Goal: Task Accomplishment & Management: Use online tool/utility

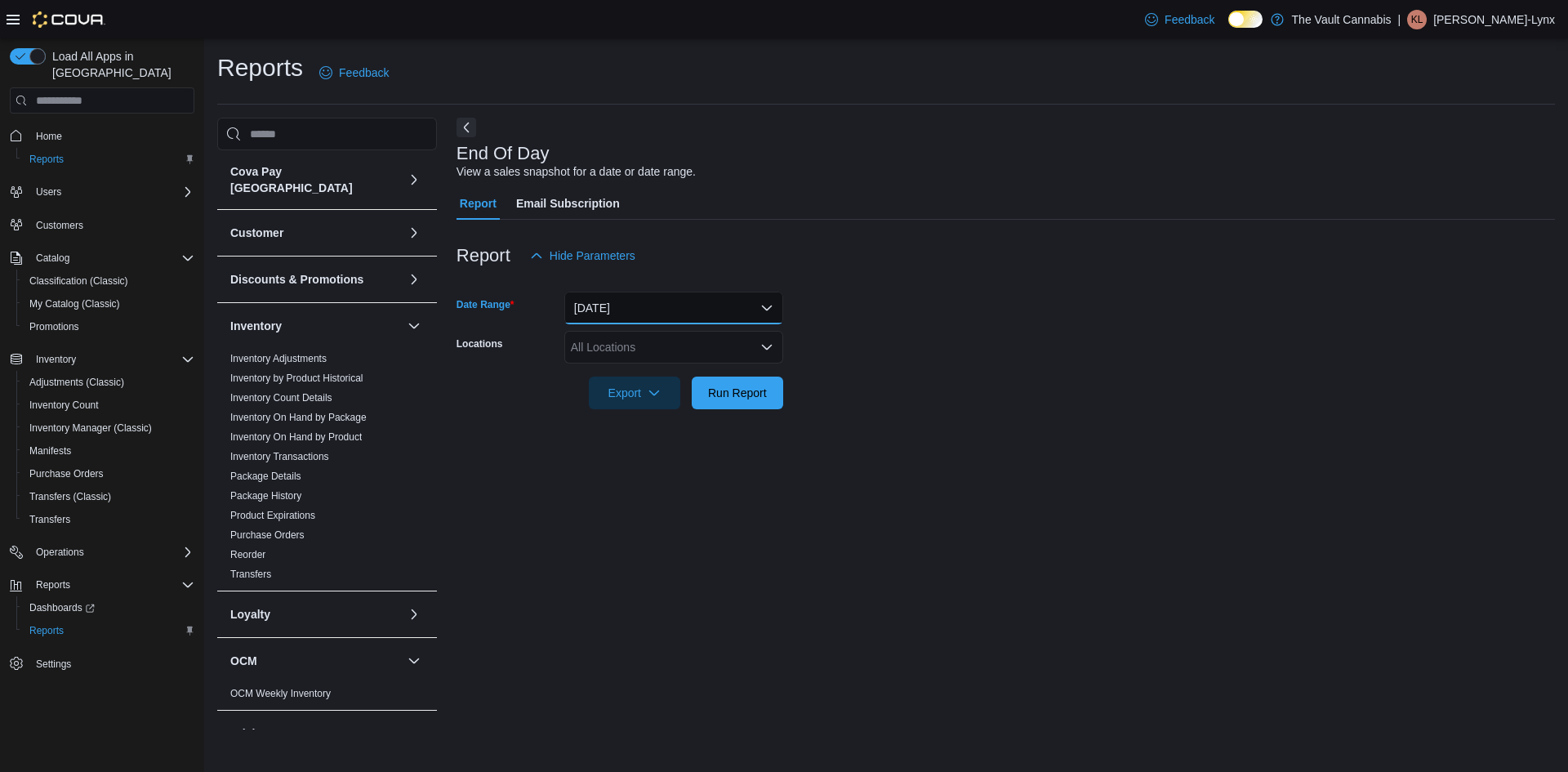
click at [771, 303] on button "[DATE]" at bounding box center [674, 308] width 219 height 33
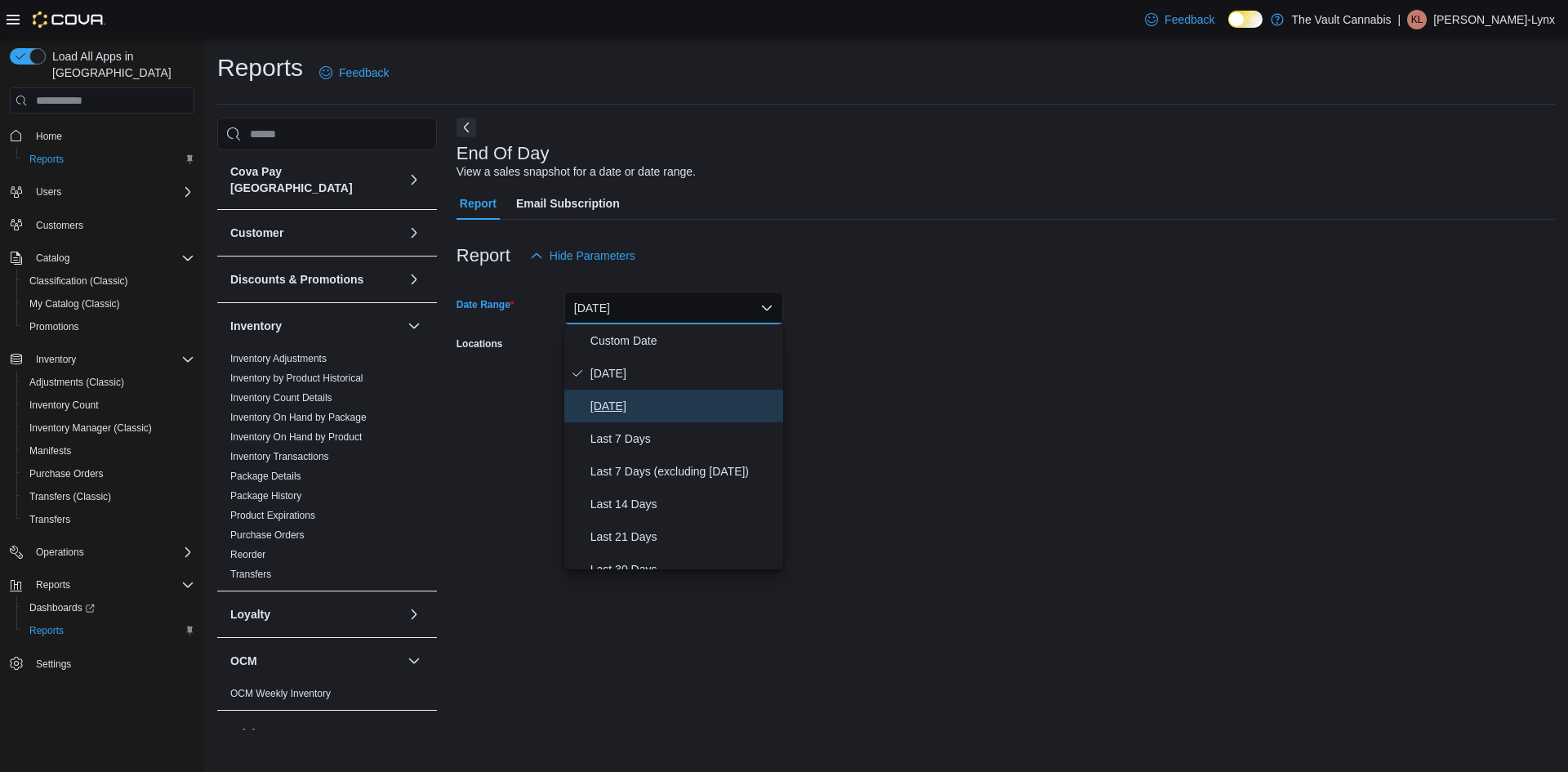
click at [715, 398] on span "[DATE]" at bounding box center [683, 406] width 187 height 19
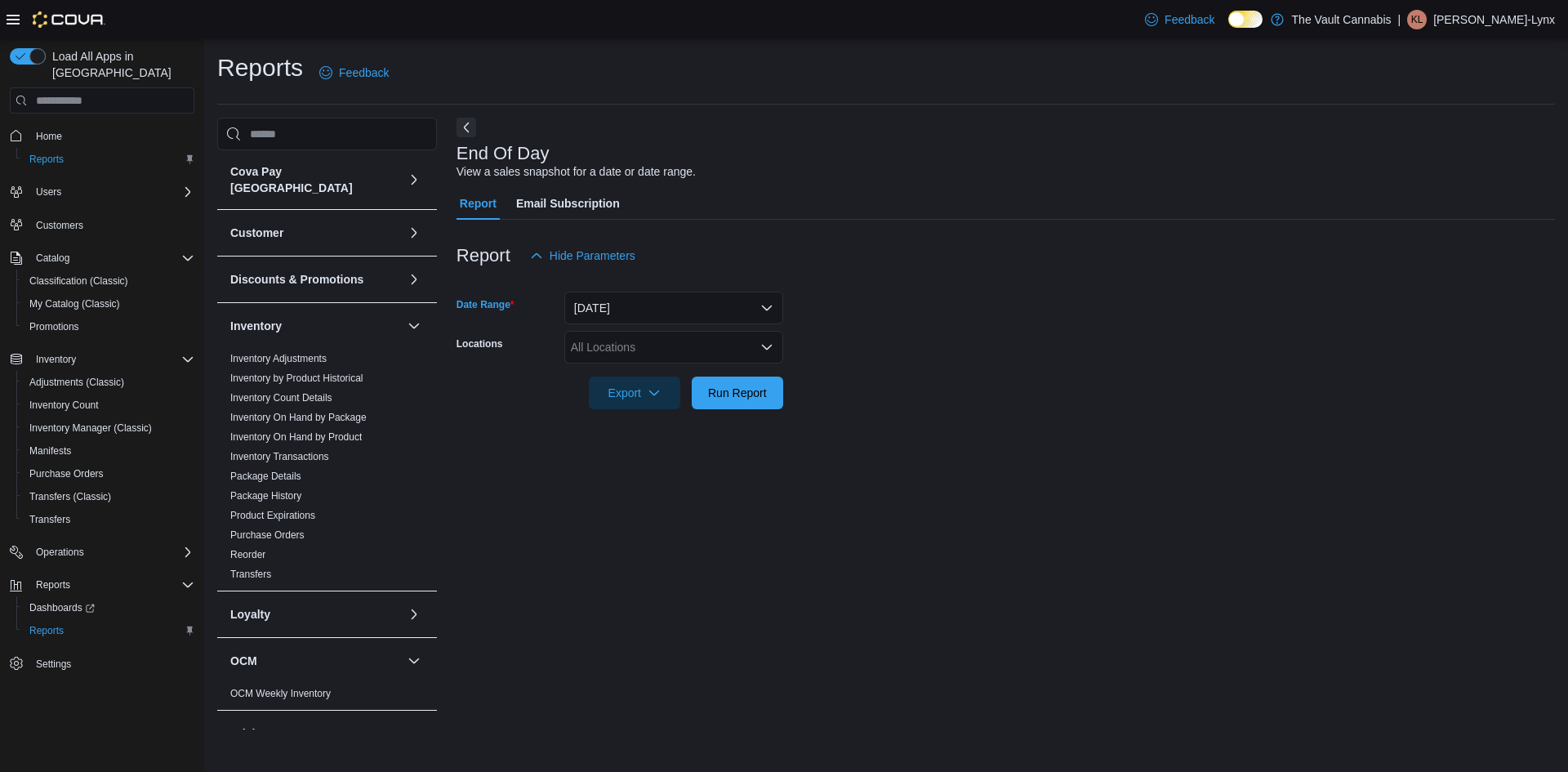
click at [748, 334] on div "All Locations" at bounding box center [674, 347] width 219 height 33
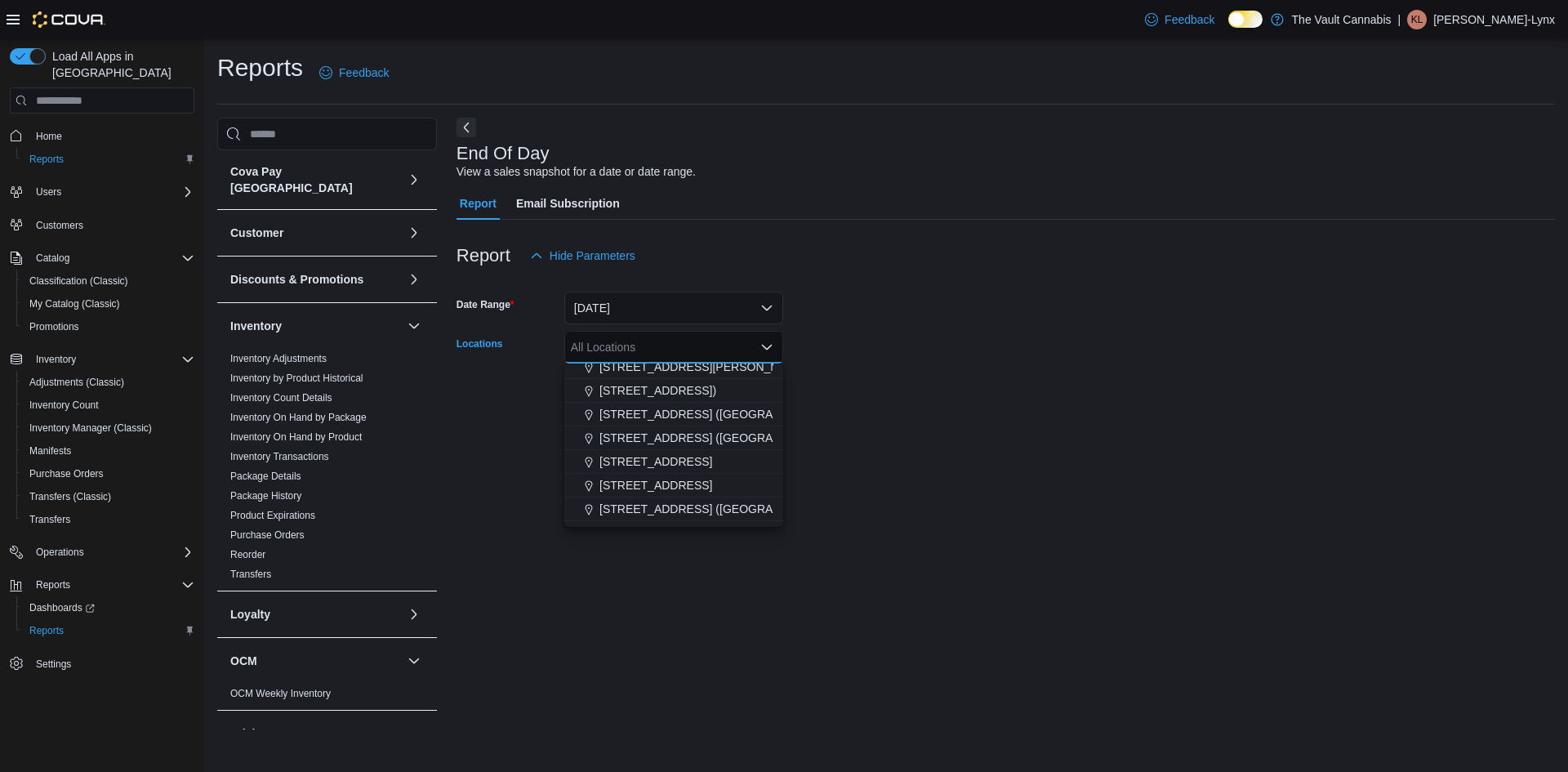
scroll to position [50, 0]
click at [745, 490] on div "[STREET_ADDRESS] ([GEOGRAPHIC_DATA])" at bounding box center [674, 490] width 199 height 16
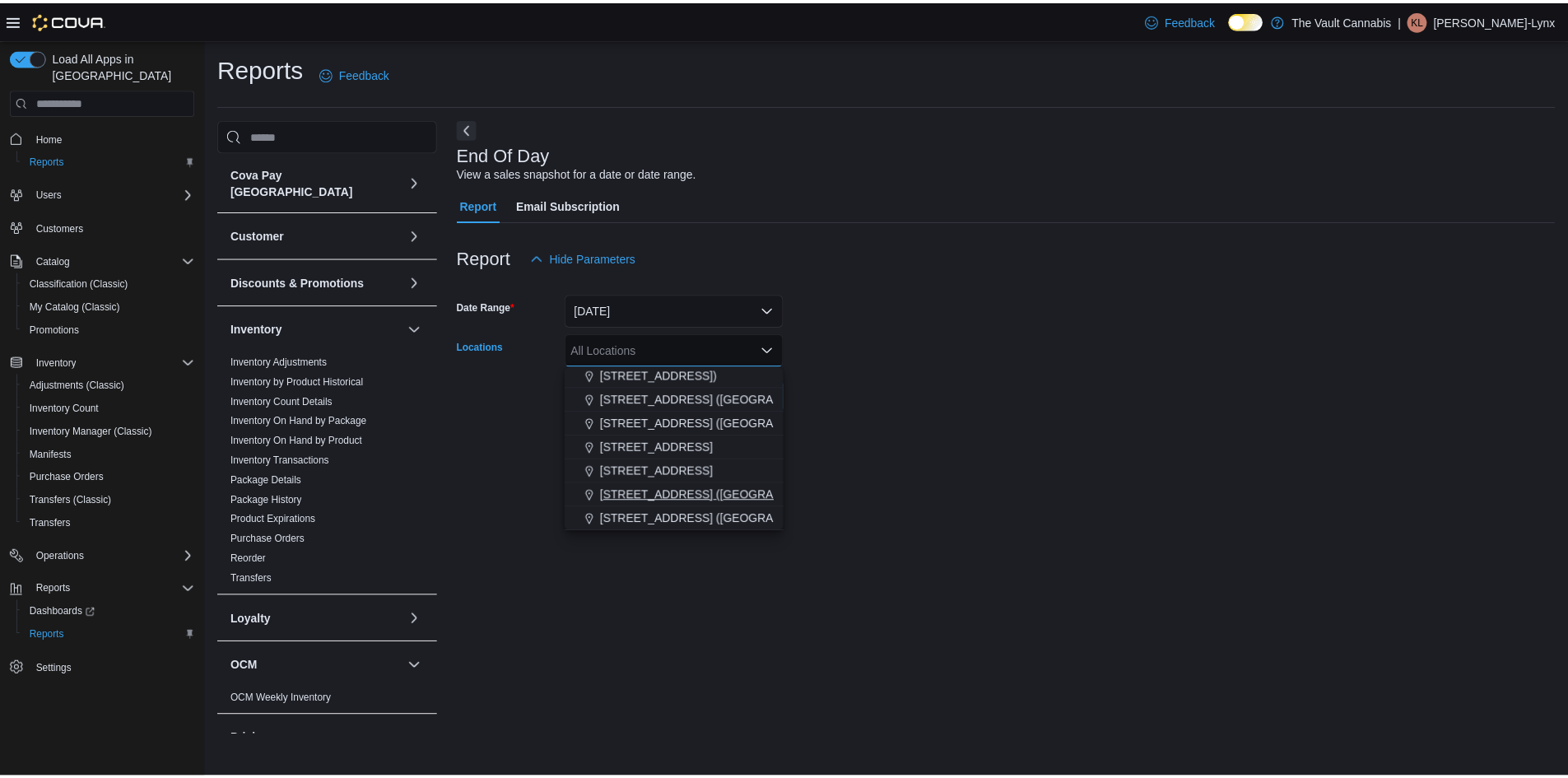
scroll to position [26, 0]
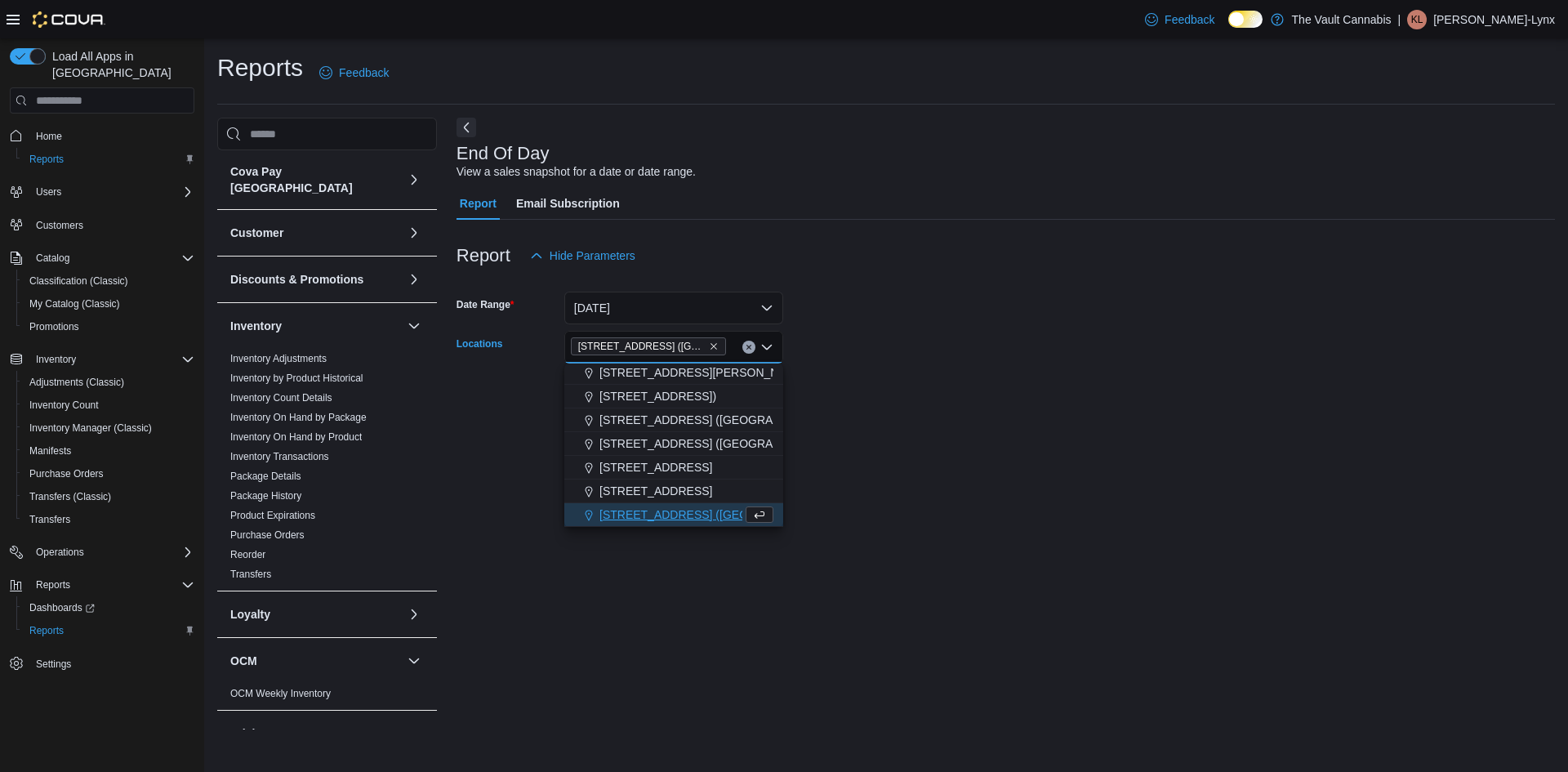
click at [871, 443] on div "End Of Day View a sales snapshot for a date or date range. Report Email Subscri…" at bounding box center [1005, 423] width 1098 height 611
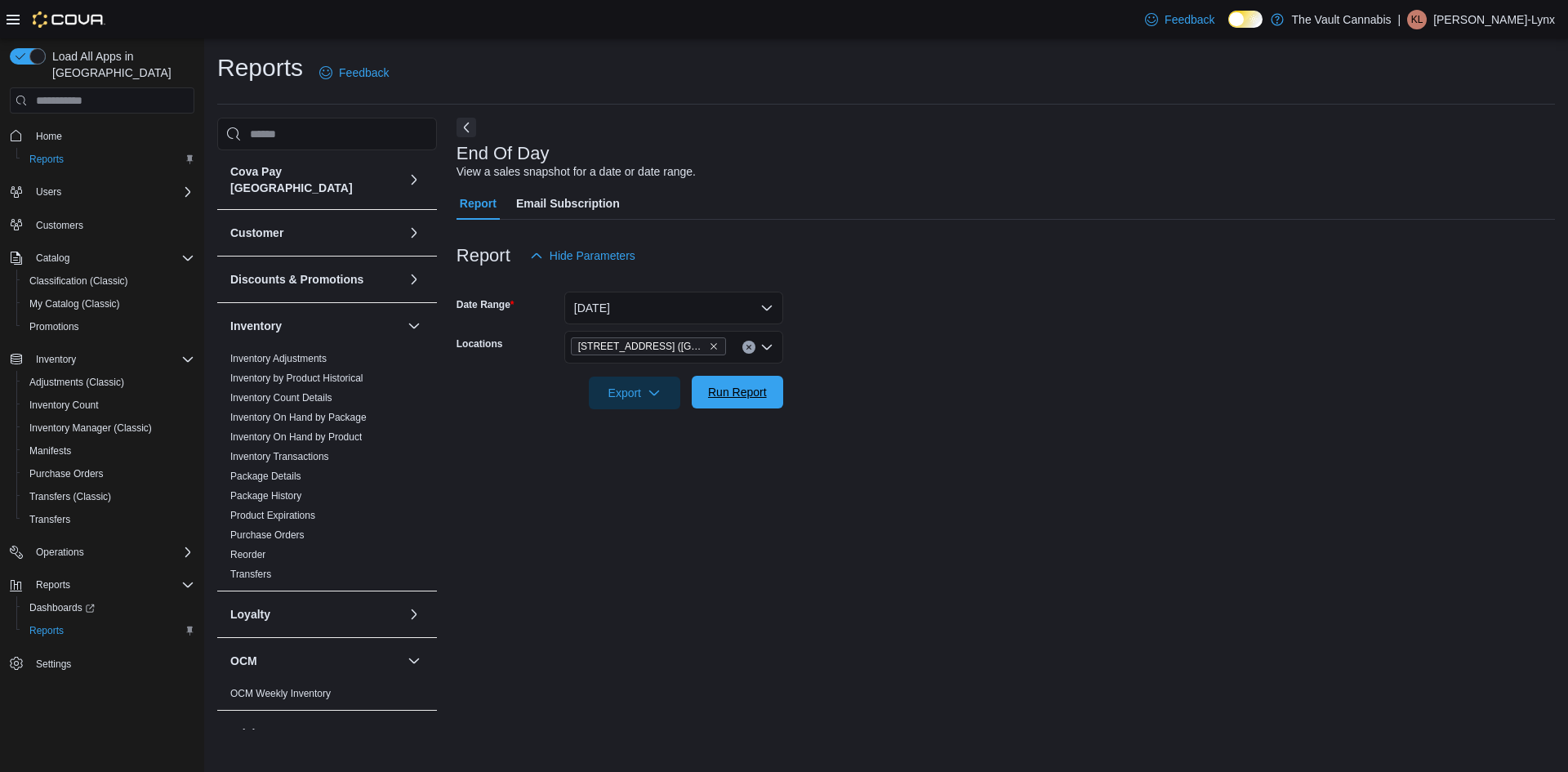
click at [757, 407] on span "Run Report" at bounding box center [737, 392] width 72 height 33
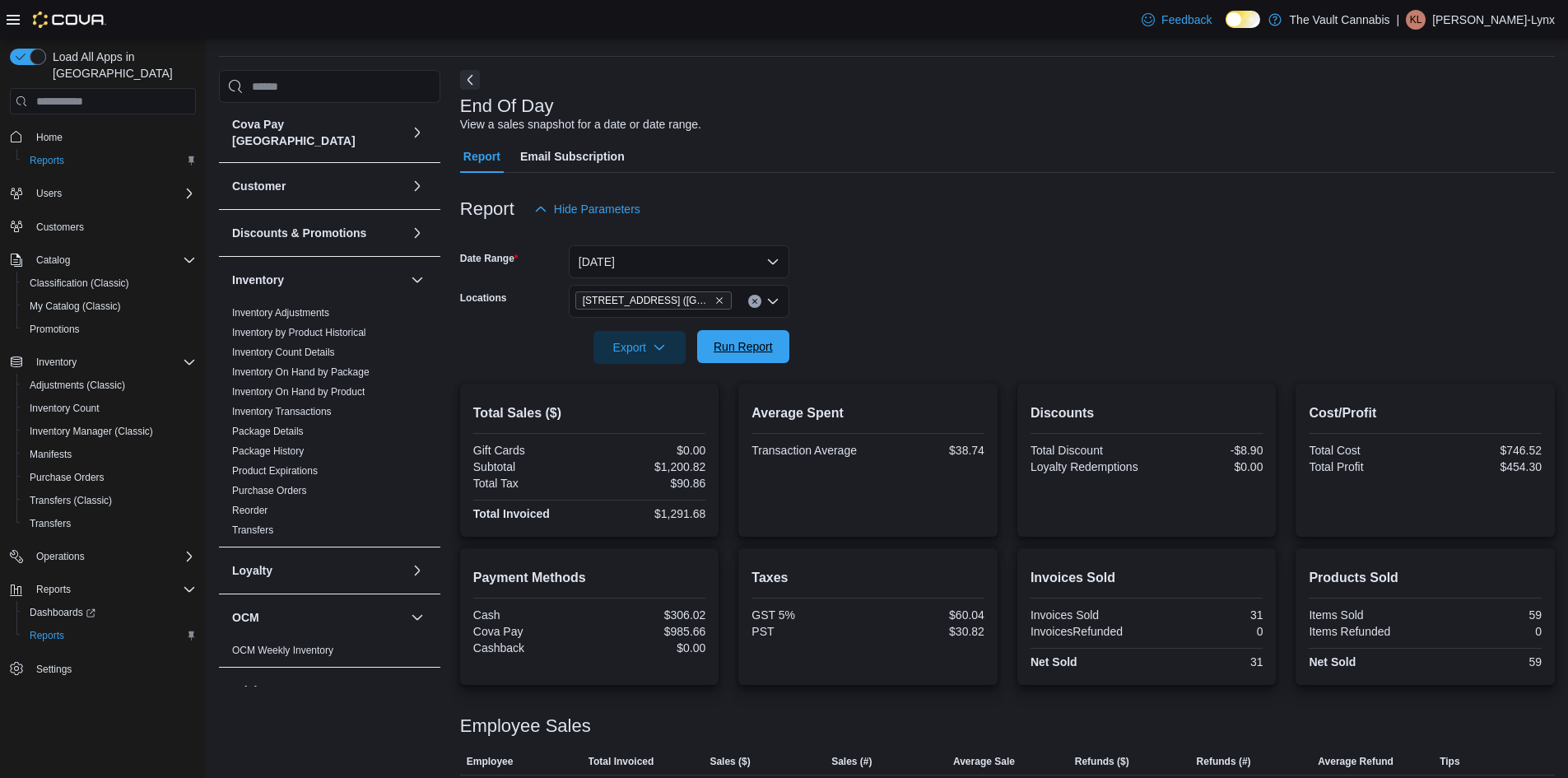
scroll to position [93, 0]
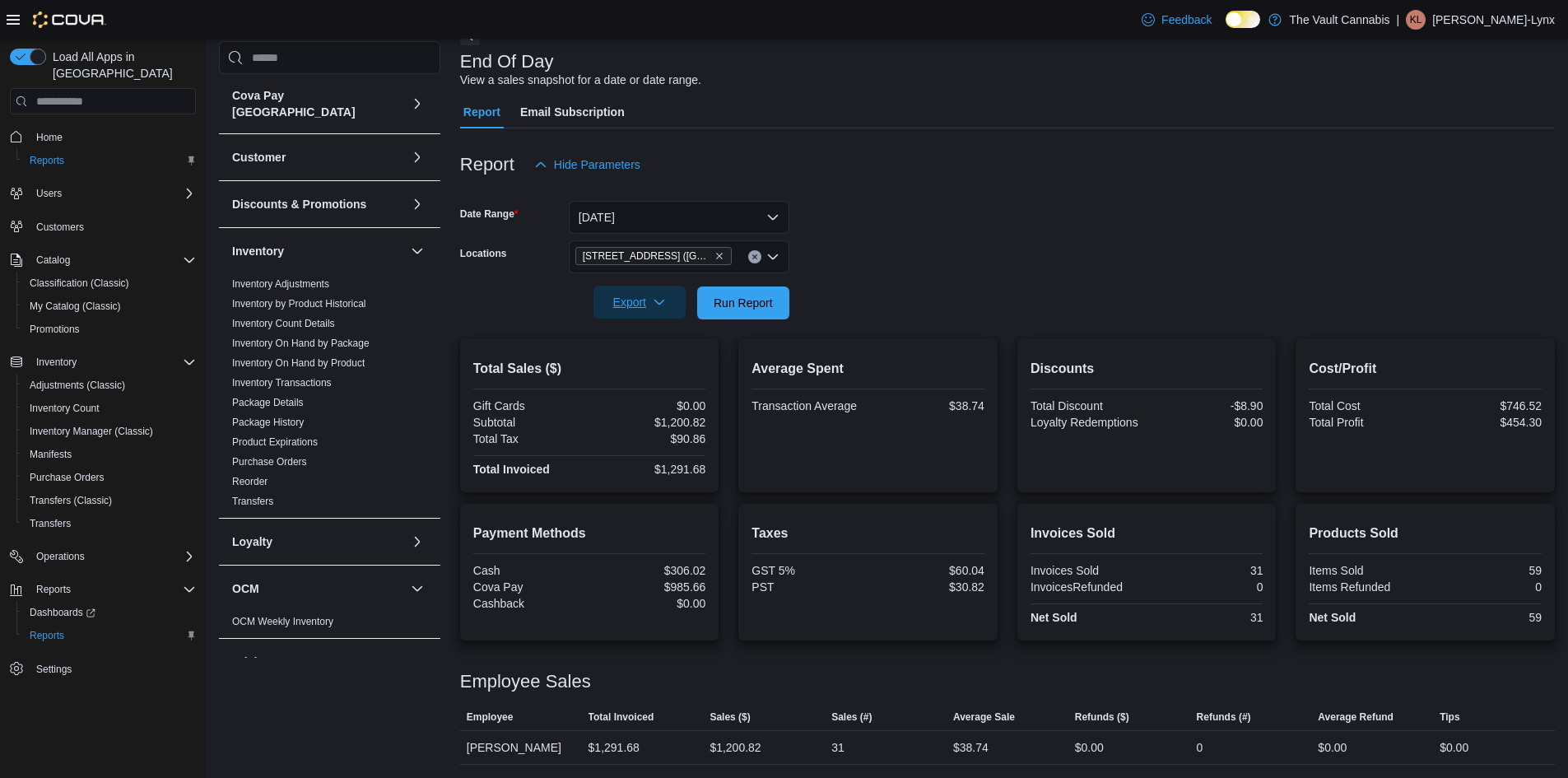
click at [640, 312] on span "Export" at bounding box center [639, 302] width 72 height 33
click at [639, 377] on button "Export to Pdf" at bounding box center [641, 368] width 94 height 33
click at [754, 258] on icon "Clear input" at bounding box center [754, 257] width 4 height 4
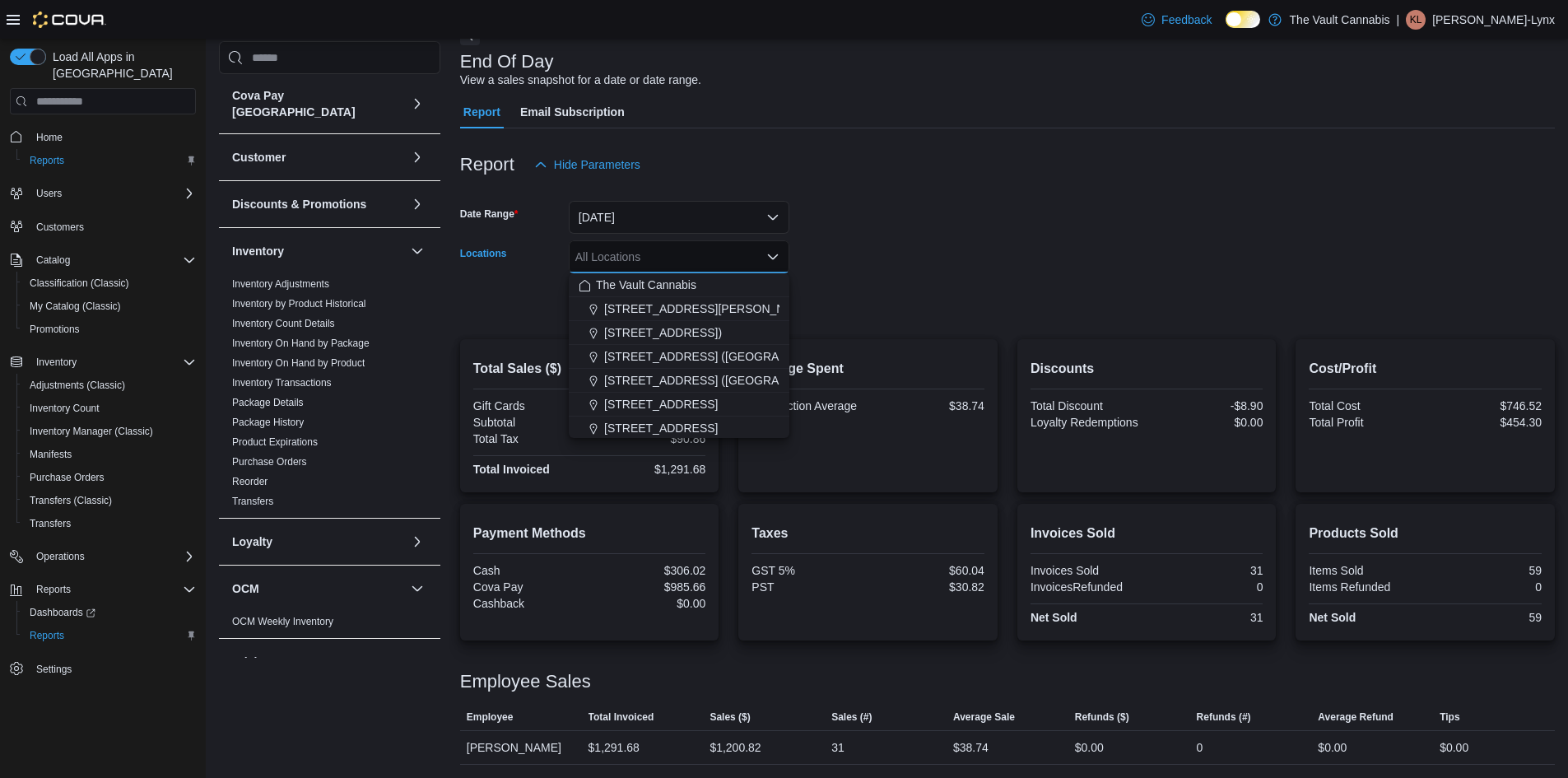
click at [761, 255] on div "All Locations Combo box. Selected. Combo box input. All Locations. Type some te…" at bounding box center [679, 256] width 221 height 33
click at [772, 251] on icon "Close list of options" at bounding box center [773, 256] width 14 height 13
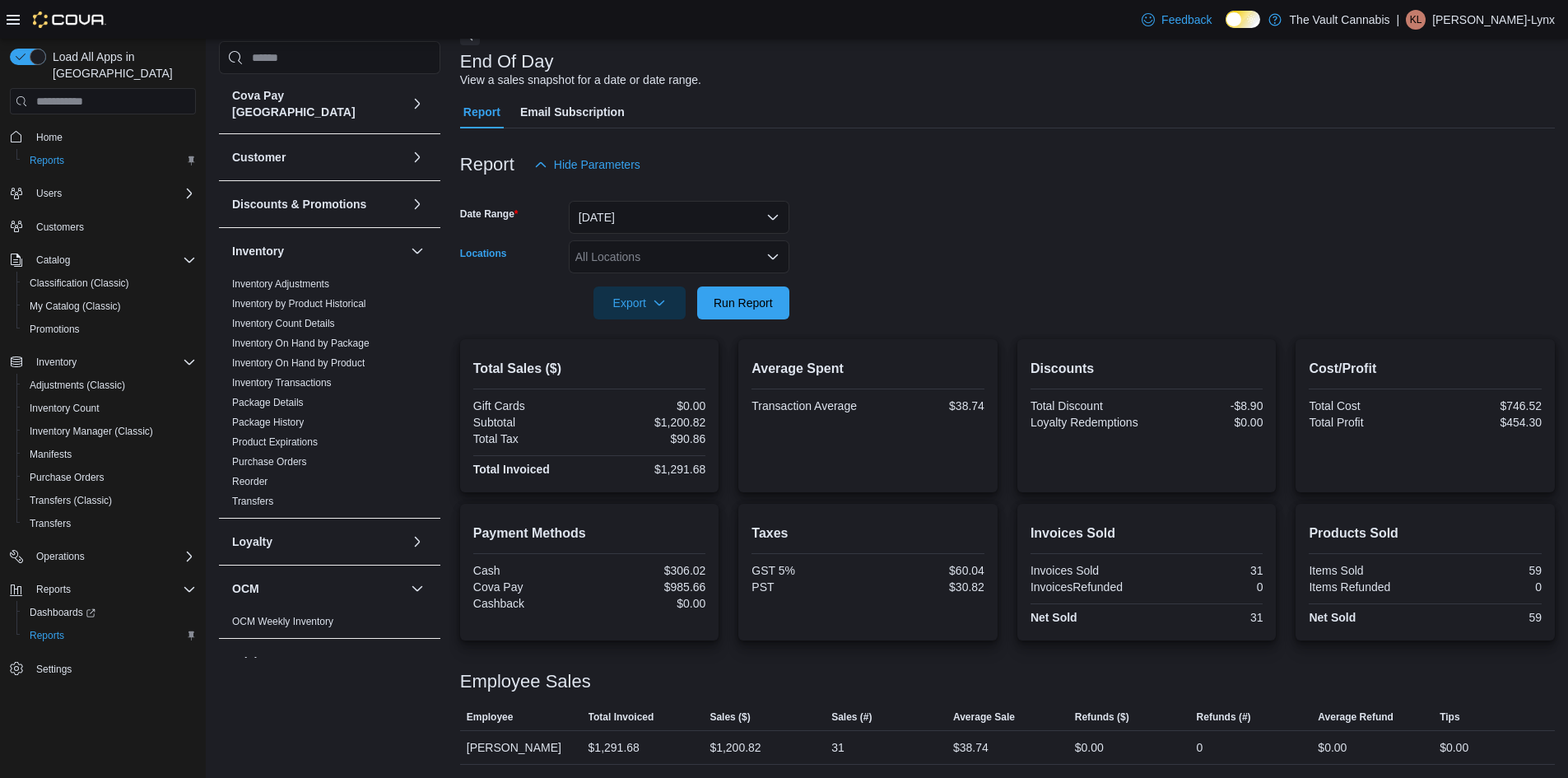
click at [761, 260] on div "All Locations" at bounding box center [679, 256] width 221 height 33
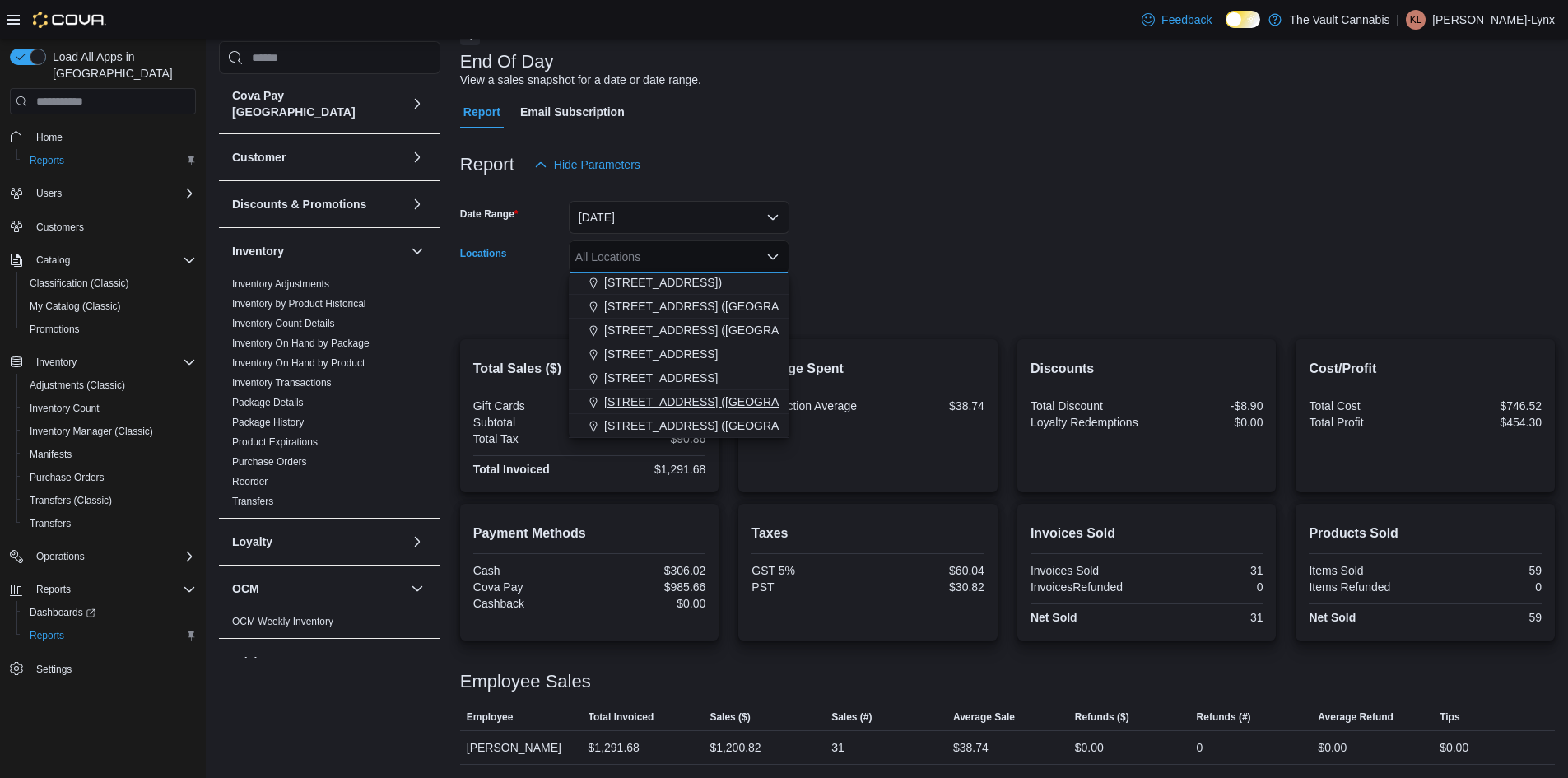
click at [755, 396] on div "[STREET_ADDRESS] ([GEOGRAPHIC_DATA])" at bounding box center [679, 401] width 201 height 16
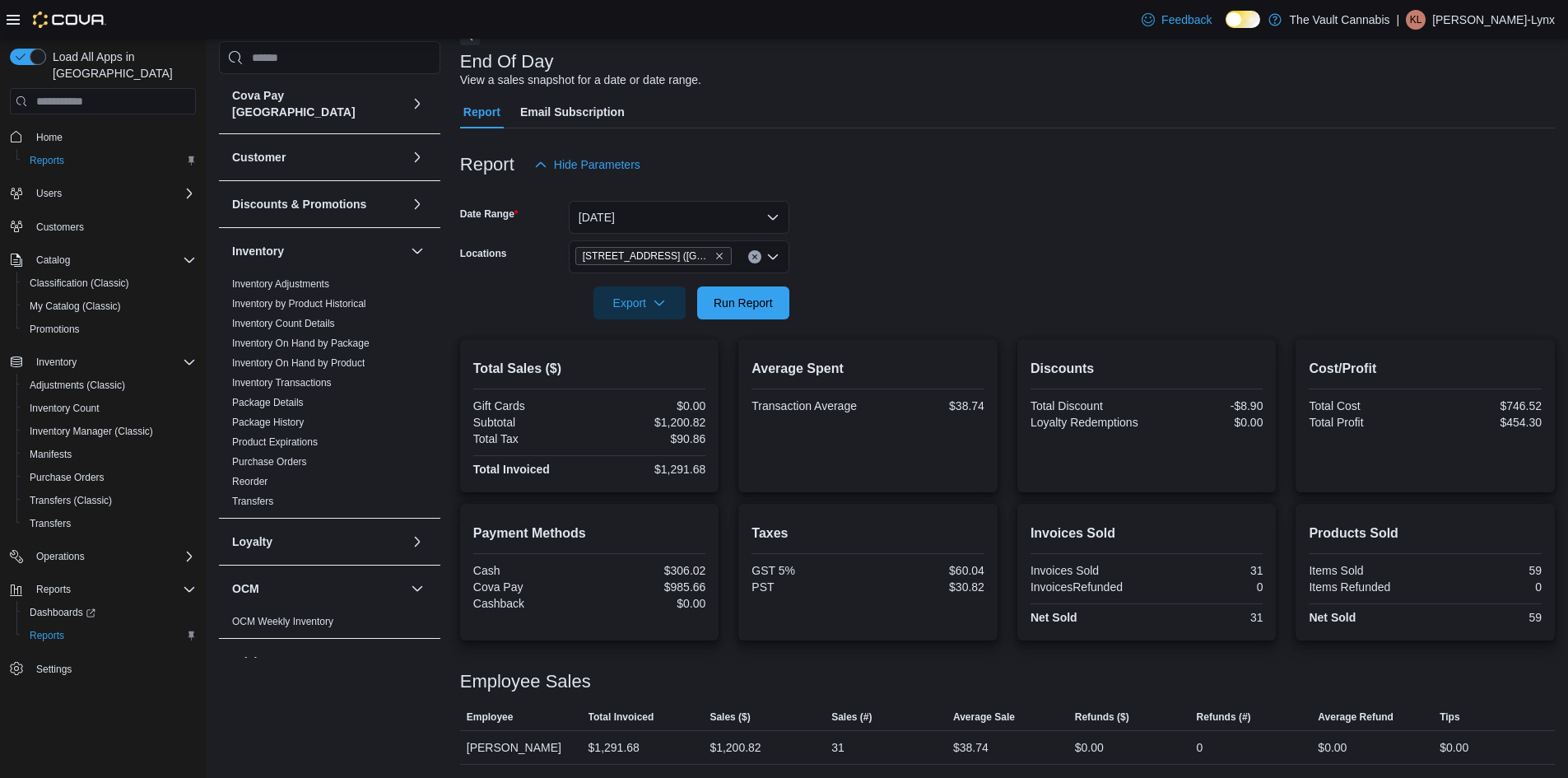
click at [910, 237] on form "Date Range [DATE] Locations [STREET_ADDRESS] (Ste Rose) Export Run Report" at bounding box center [1007, 250] width 1095 height 138
click at [779, 210] on button "[DATE]" at bounding box center [679, 217] width 221 height 33
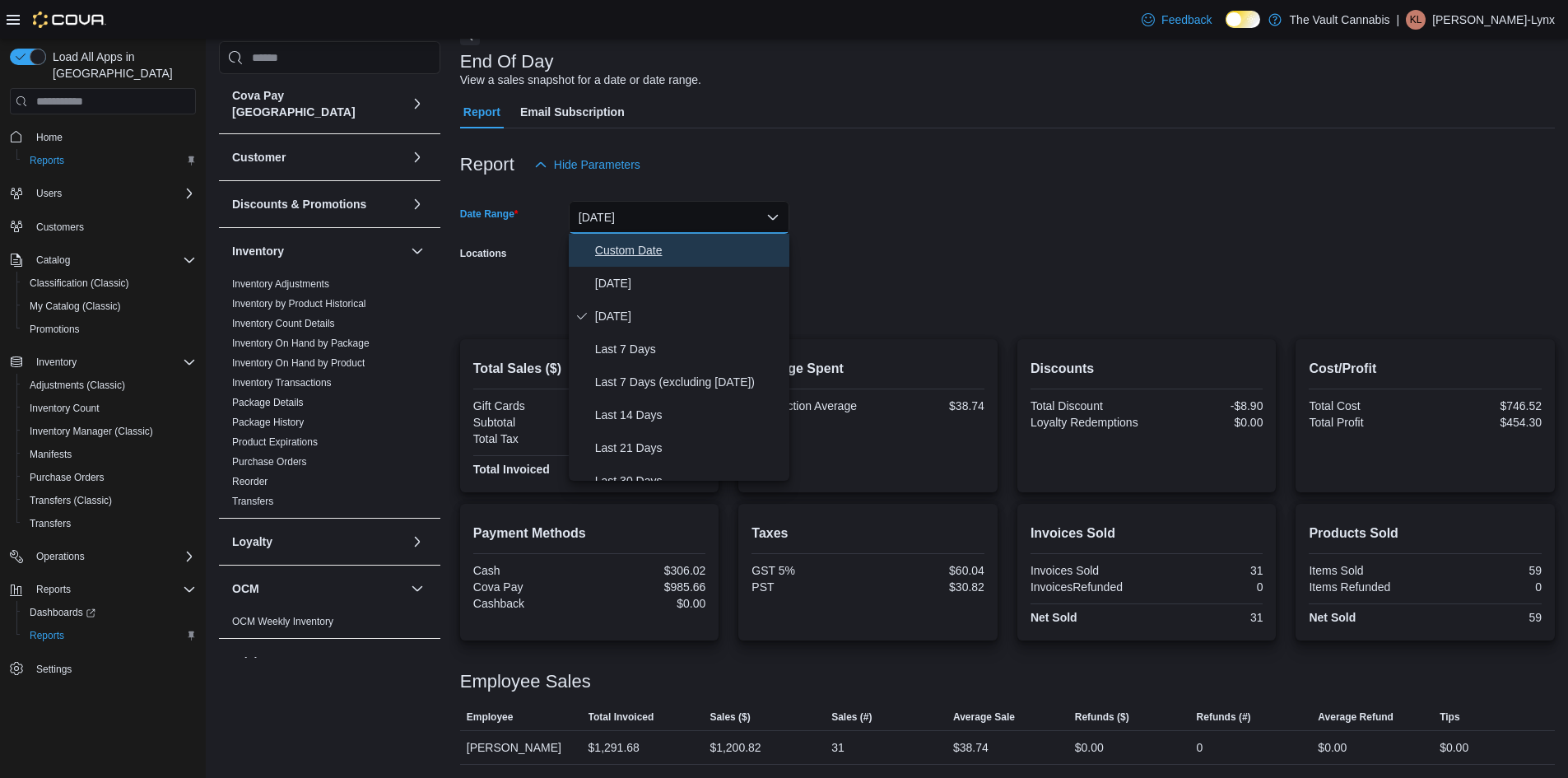
click at [714, 250] on span "Custom Date" at bounding box center [689, 250] width 188 height 19
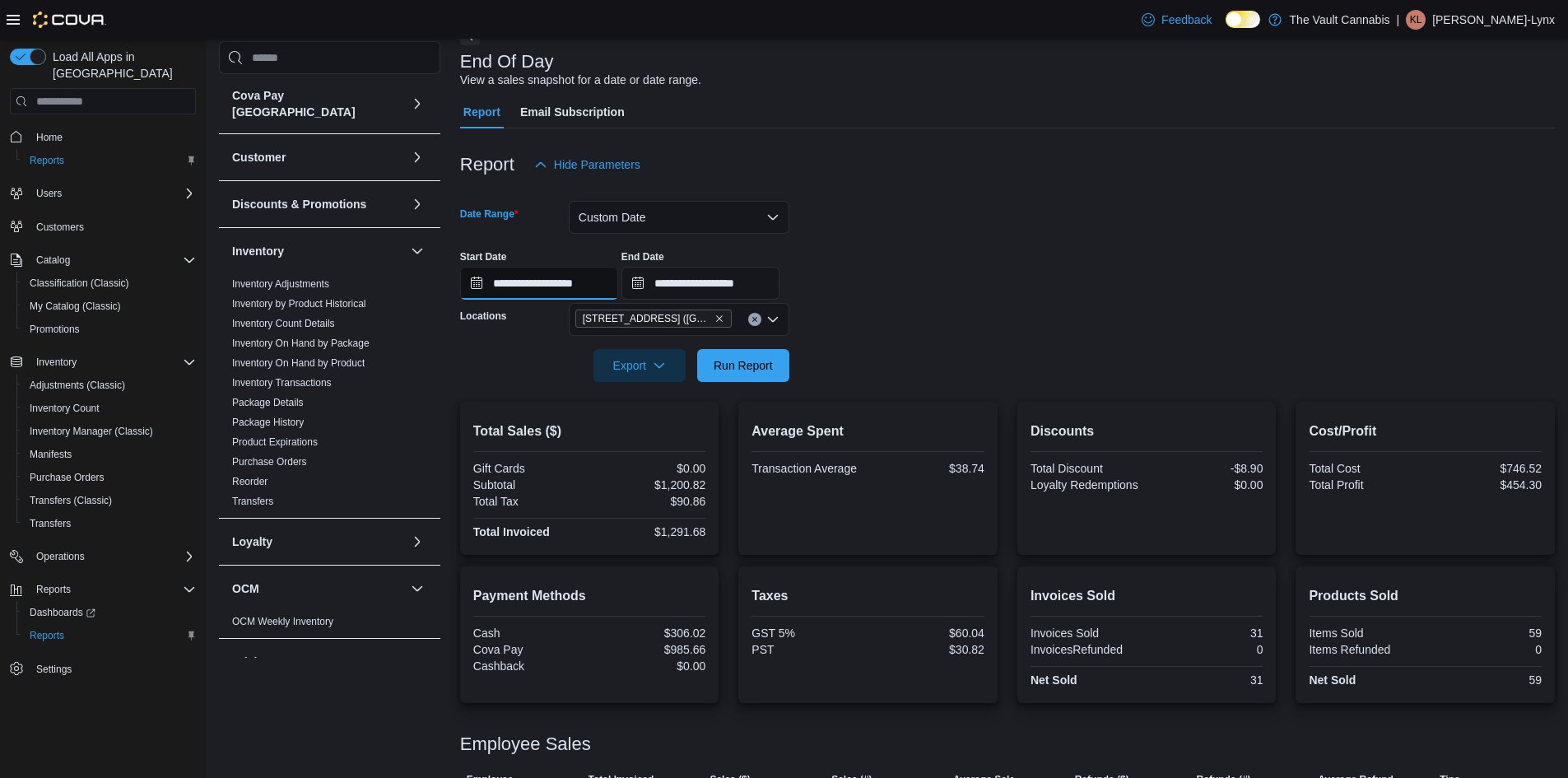
click at [618, 297] on input "**********" at bounding box center [539, 283] width 158 height 33
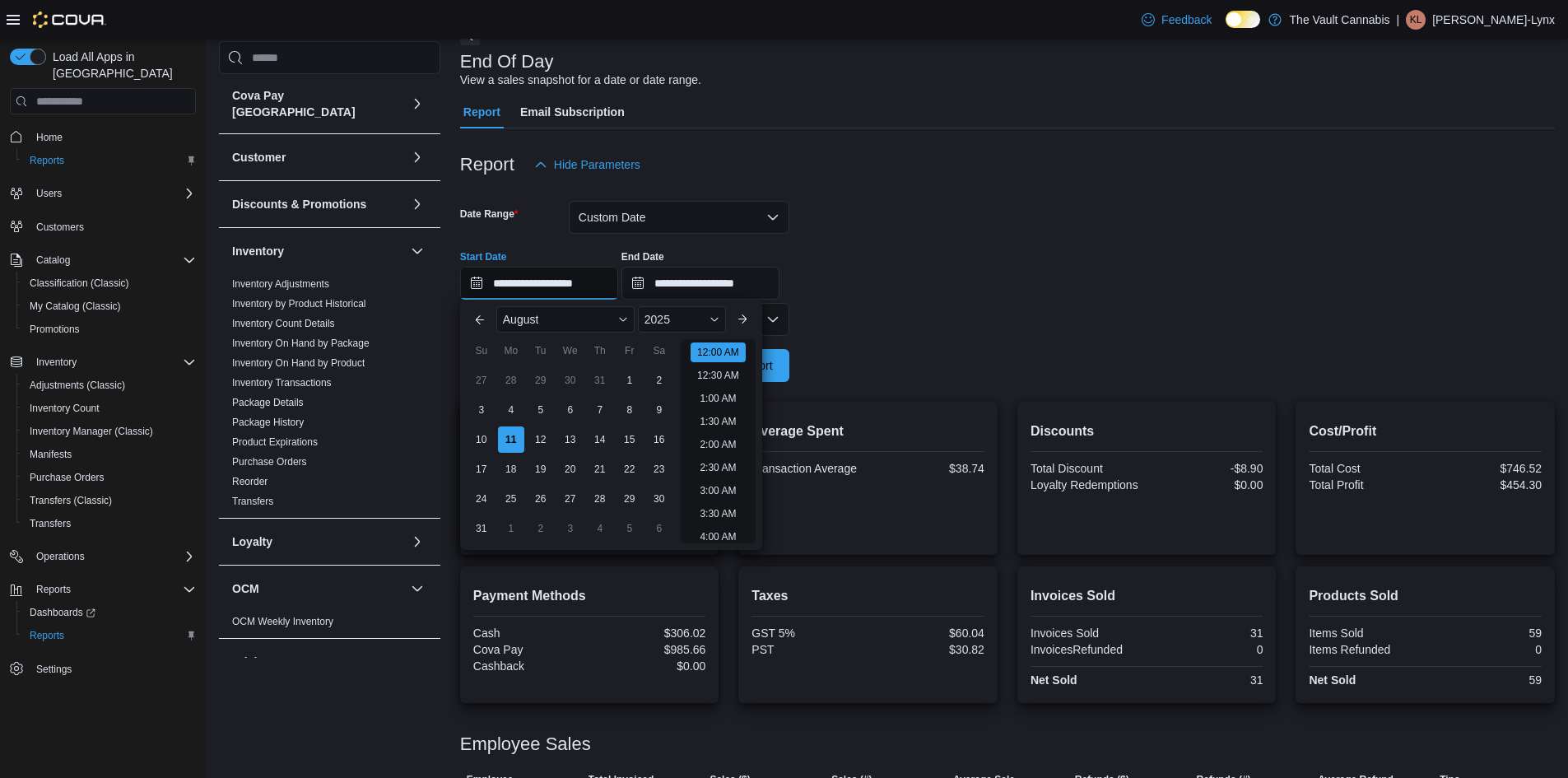
scroll to position [51, 0]
click at [667, 413] on div "9" at bounding box center [659, 411] width 29 height 29
type input "**********"
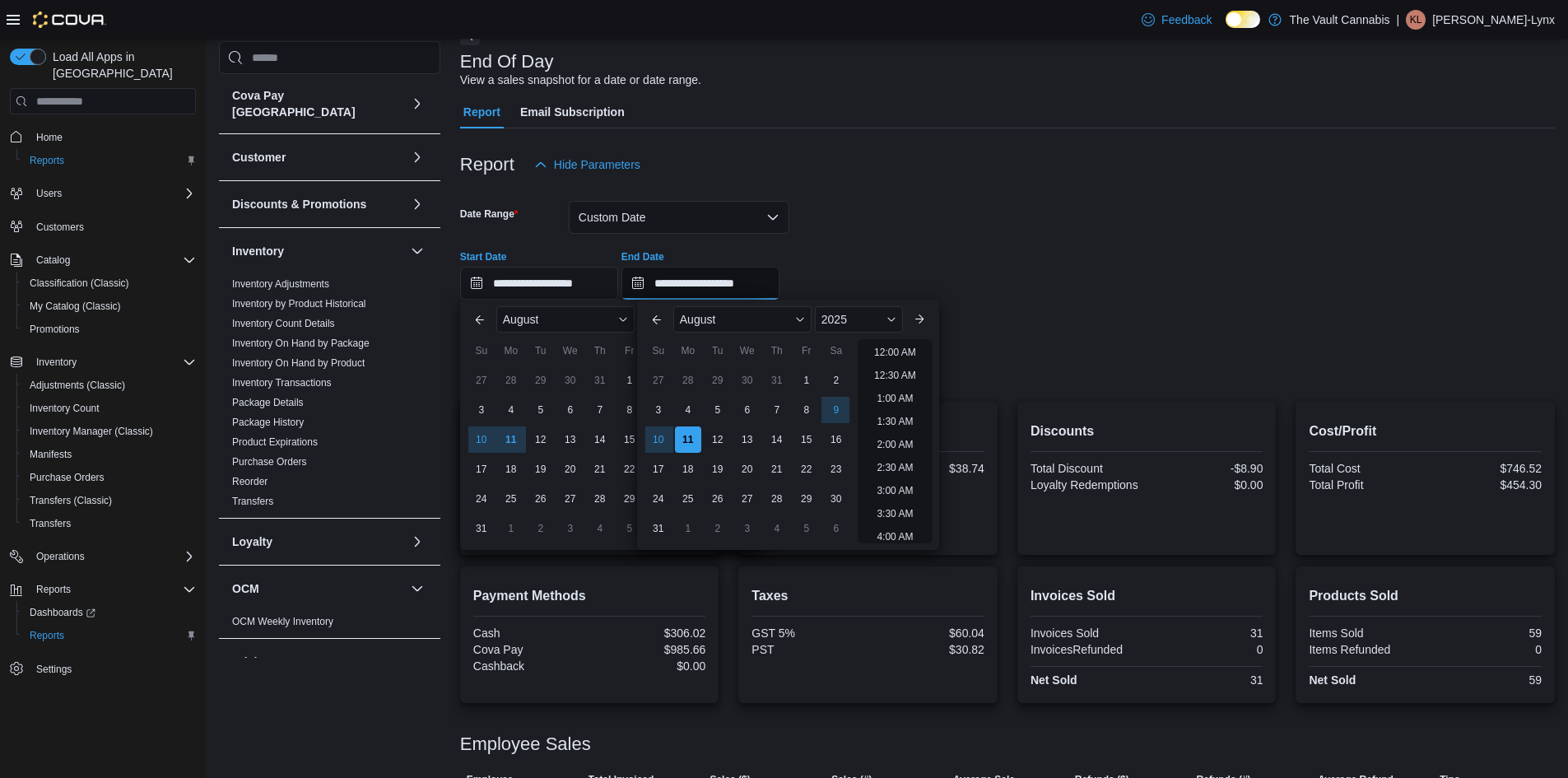
click at [751, 283] on input "**********" at bounding box center [700, 283] width 158 height 33
click at [836, 408] on div "9" at bounding box center [836, 411] width 29 height 29
type input "**********"
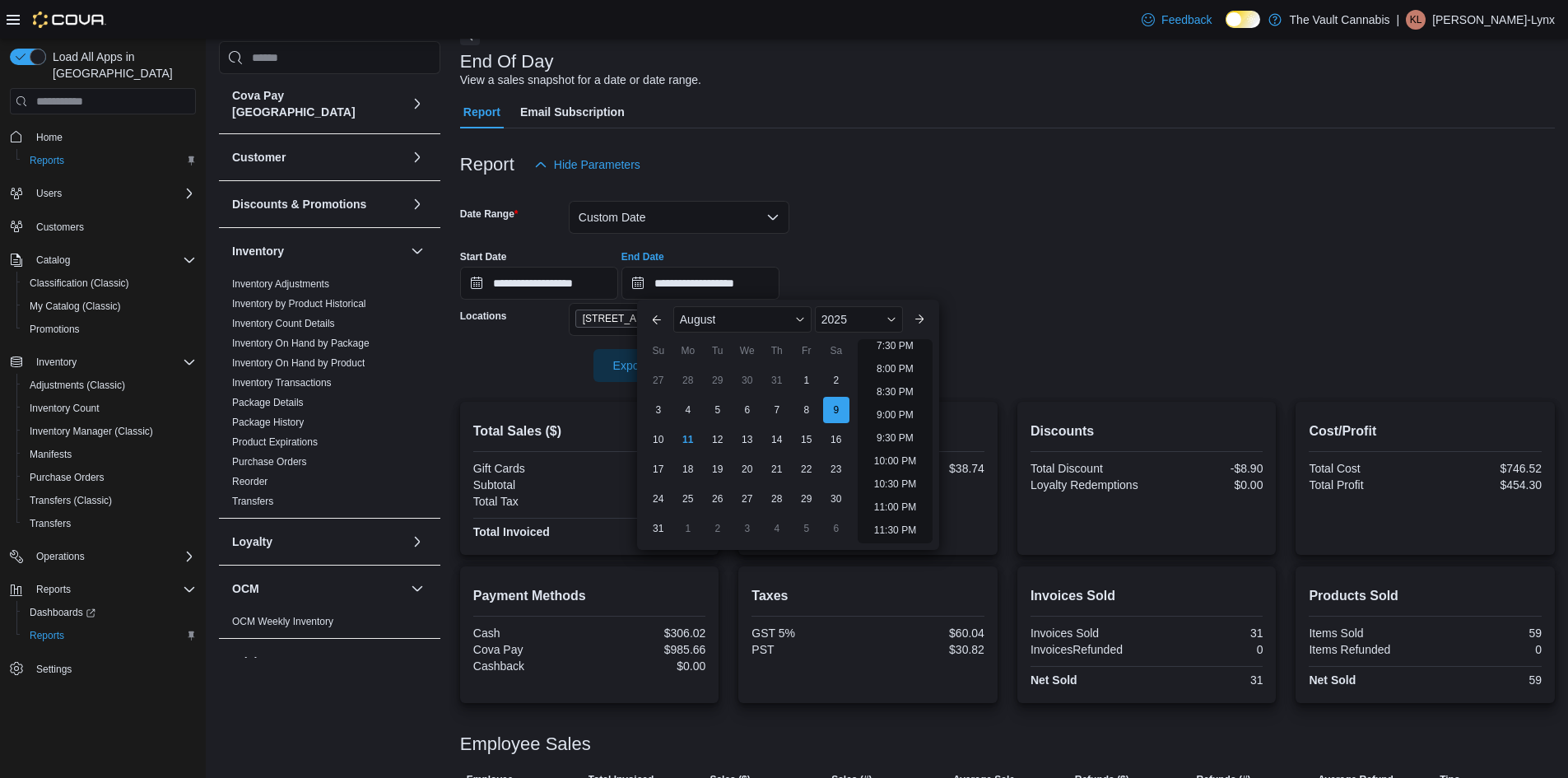
click at [1141, 216] on form "**********" at bounding box center [1007, 282] width 1095 height 201
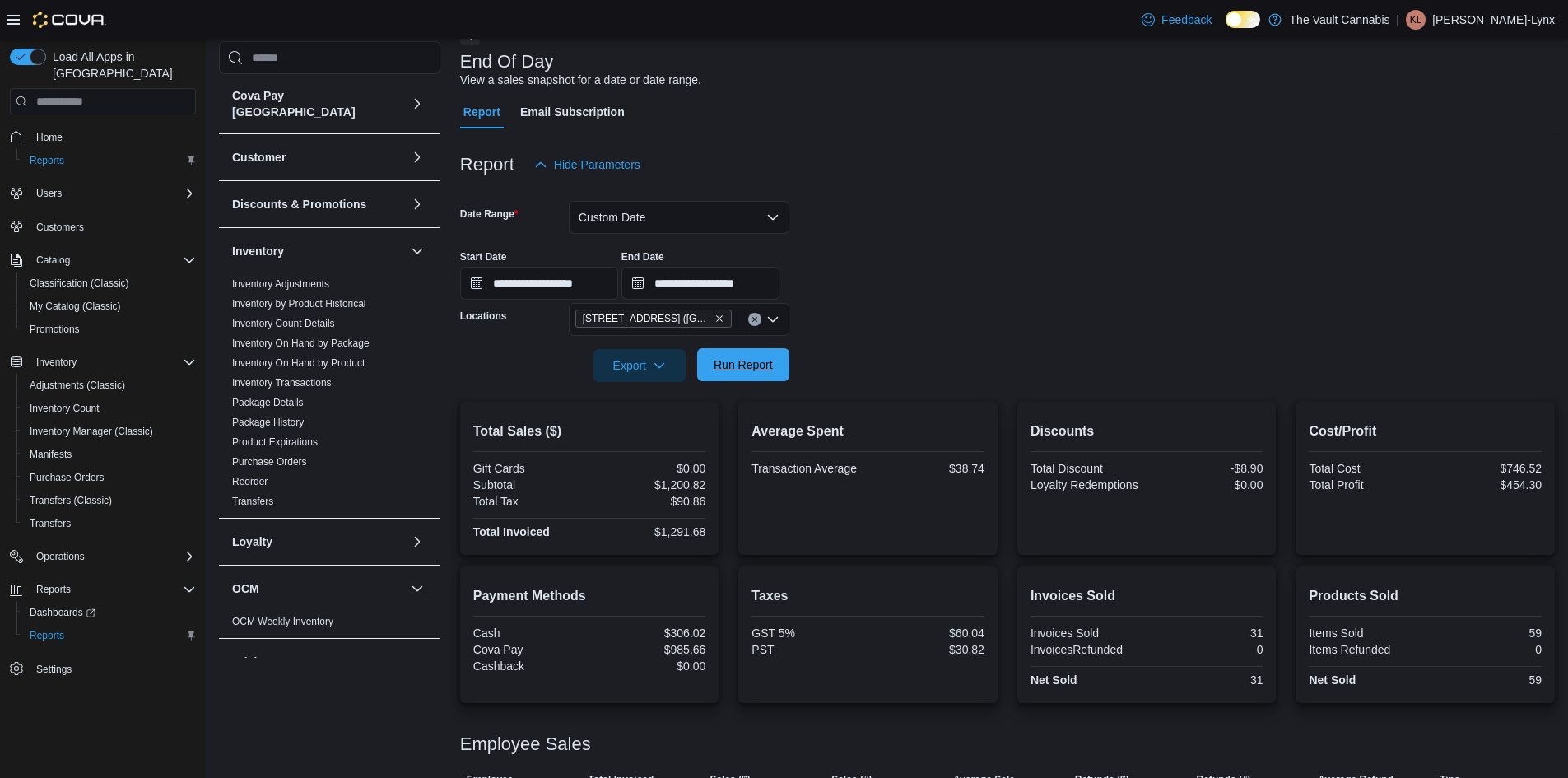
click at [781, 364] on button "Run Report" at bounding box center [743, 364] width 93 height 33
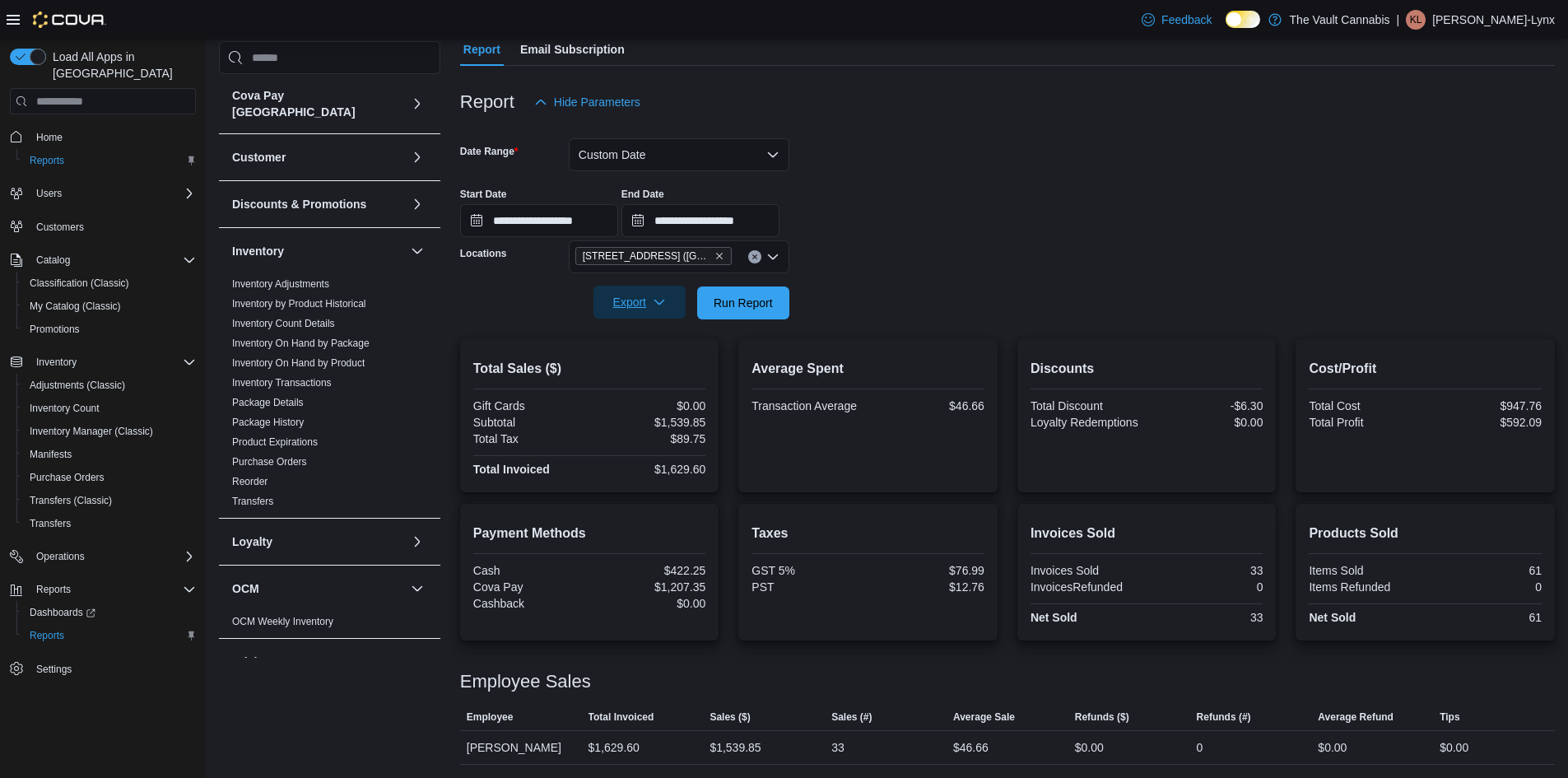
click at [642, 299] on span "Export" at bounding box center [639, 302] width 72 height 33
click at [666, 363] on span "Export to Pdf" at bounding box center [641, 369] width 74 height 13
drag, startPoint x: 633, startPoint y: 561, endPoint x: 620, endPoint y: 544, distance: 21.4
click at [629, 552] on div "Payment Methods Cash $422.25 Cova Pay $1,207.35 Cashback $0.00" at bounding box center [590, 568] width 233 height 90
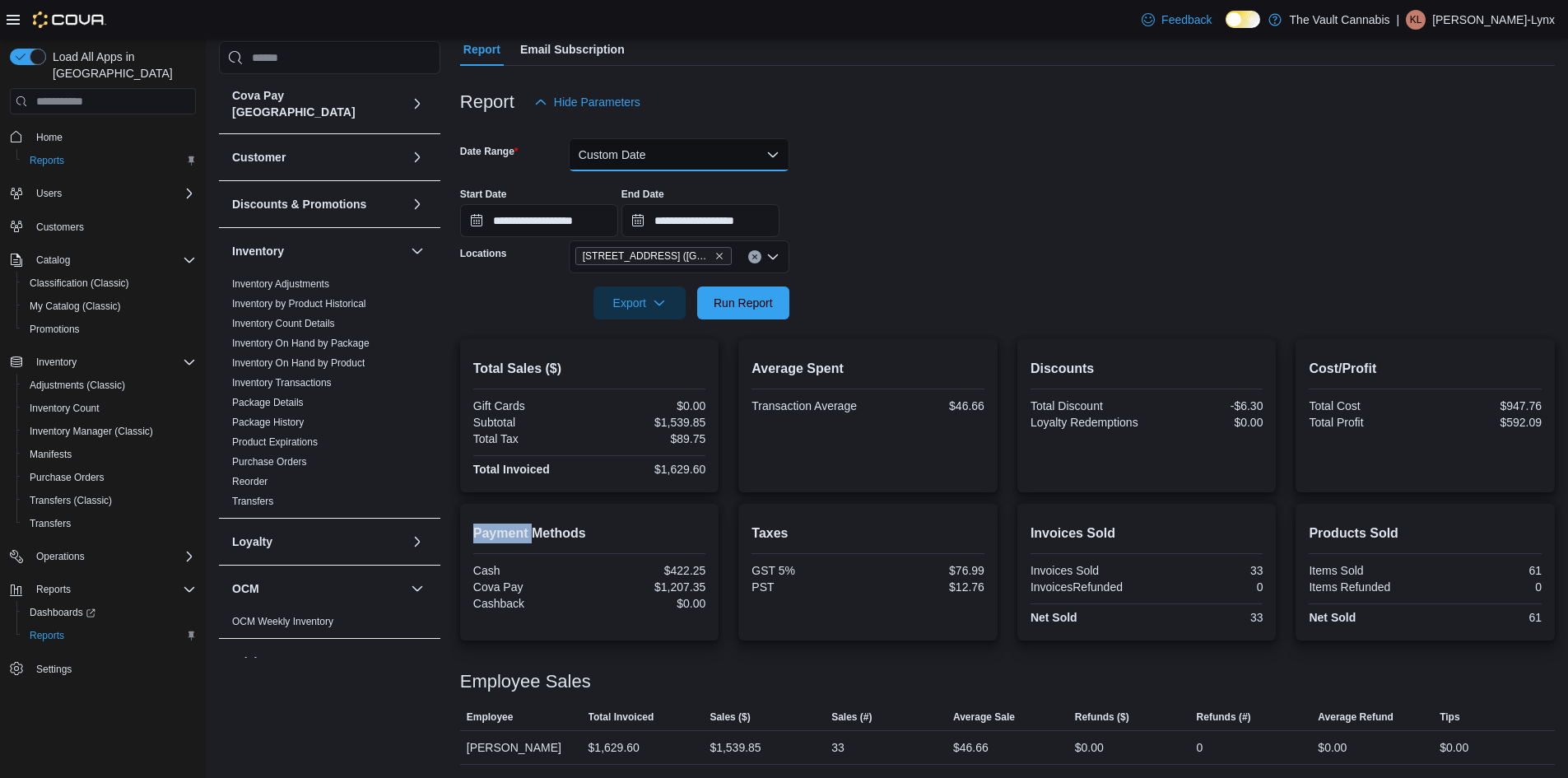
click at [767, 153] on button "Custom Date" at bounding box center [679, 154] width 221 height 33
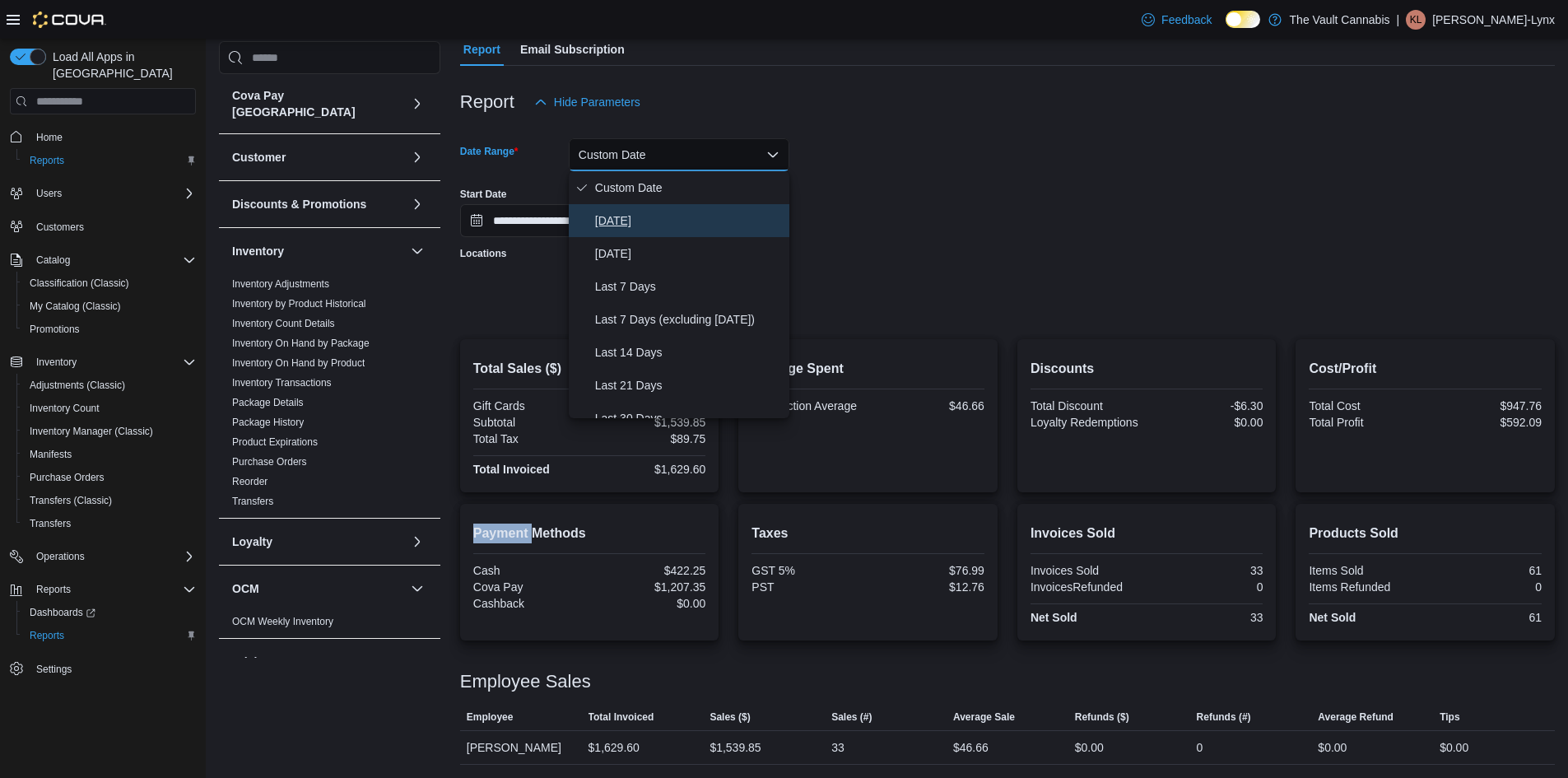
click at [717, 224] on span "[DATE]" at bounding box center [689, 220] width 188 height 19
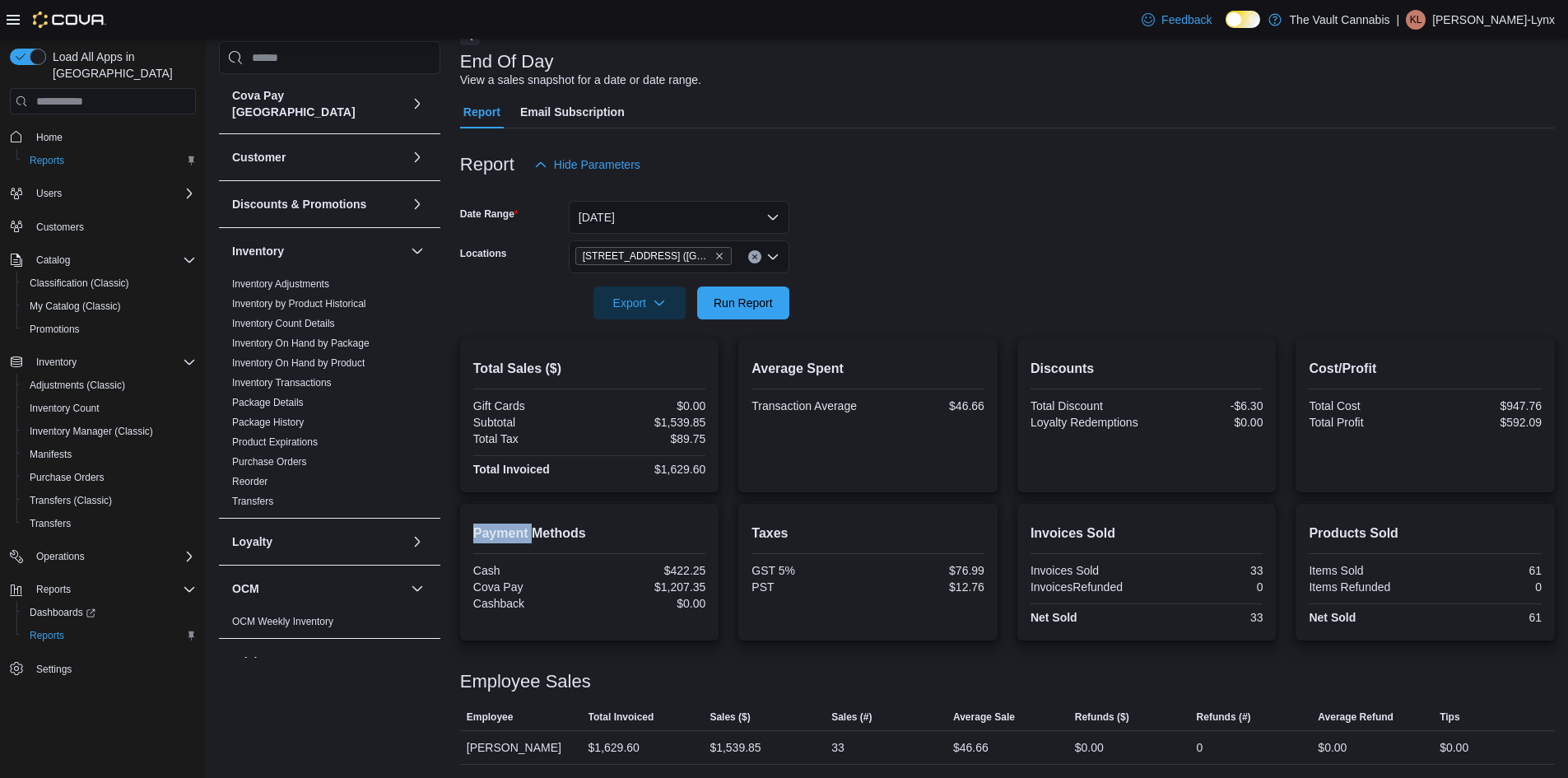
scroll to position [93, 0]
click at [752, 258] on icon "Clear input" at bounding box center [754, 257] width 4 height 4
click at [825, 255] on form "Date Range [DATE] Locations All Locations Export Run Report" at bounding box center [1007, 250] width 1095 height 138
click at [759, 309] on span "Run Report" at bounding box center [743, 302] width 59 height 16
click at [723, 309] on span "Run Report" at bounding box center [743, 302] width 59 height 16
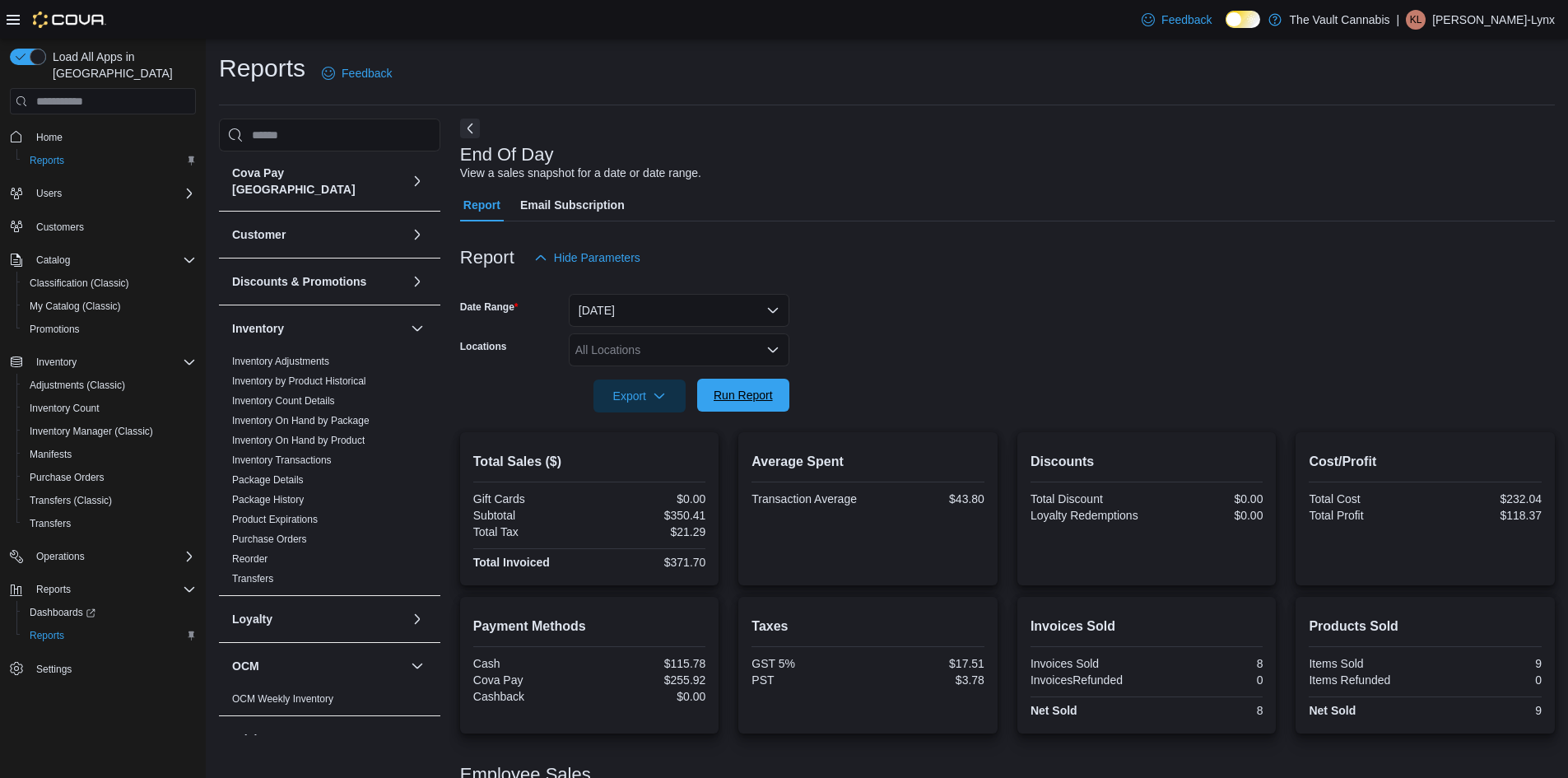
click at [744, 393] on span "Run Report" at bounding box center [743, 394] width 59 height 16
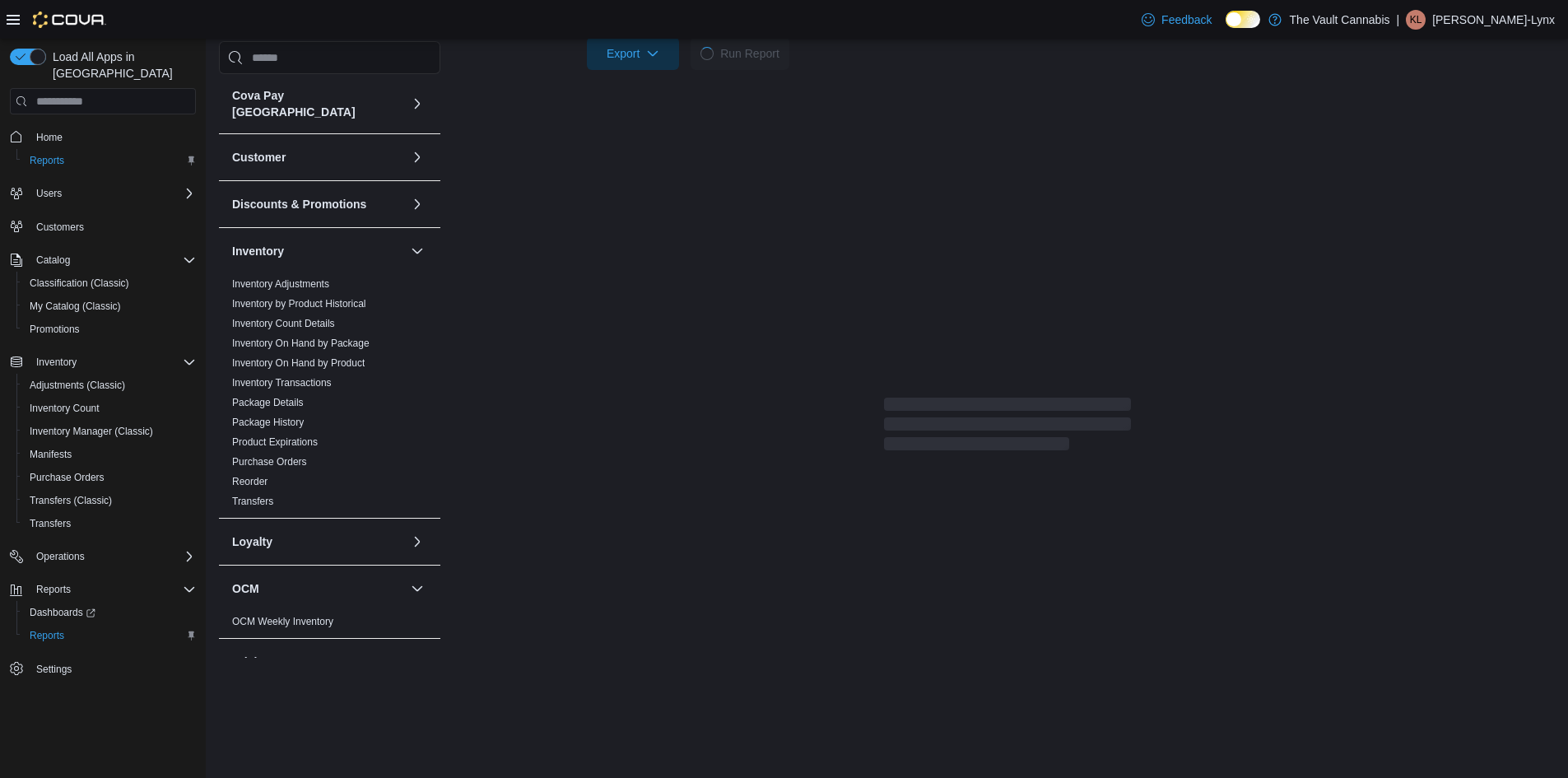
scroll to position [228, 0]
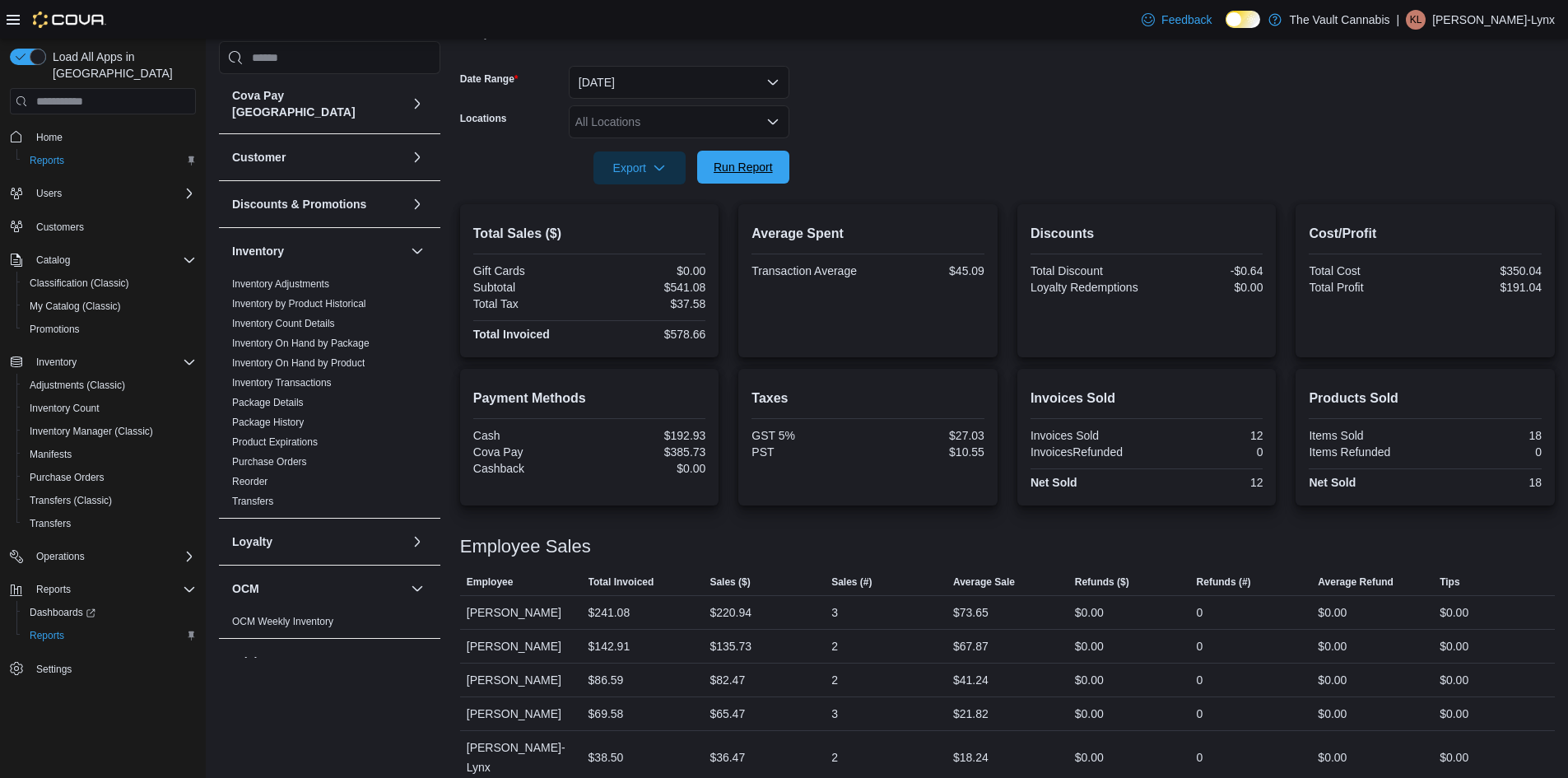
click at [735, 164] on span "Run Report" at bounding box center [743, 167] width 59 height 16
